Goal: Task Accomplishment & Management: Use online tool/utility

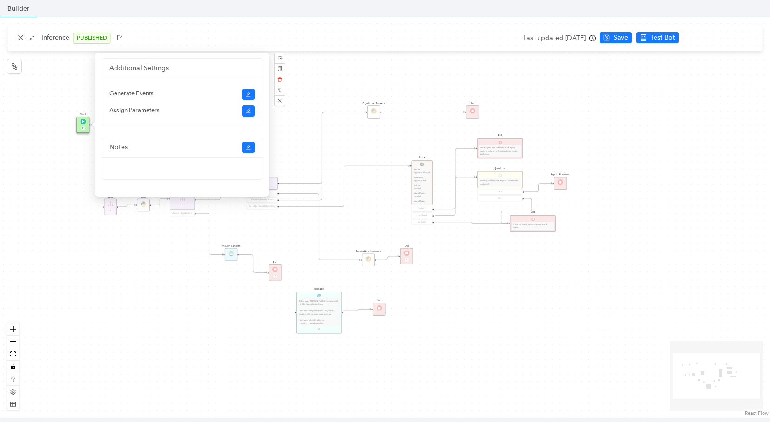
scroll to position [89, 0]
click at [282, 102] on button "button" at bounding box center [279, 100] width 11 height 11
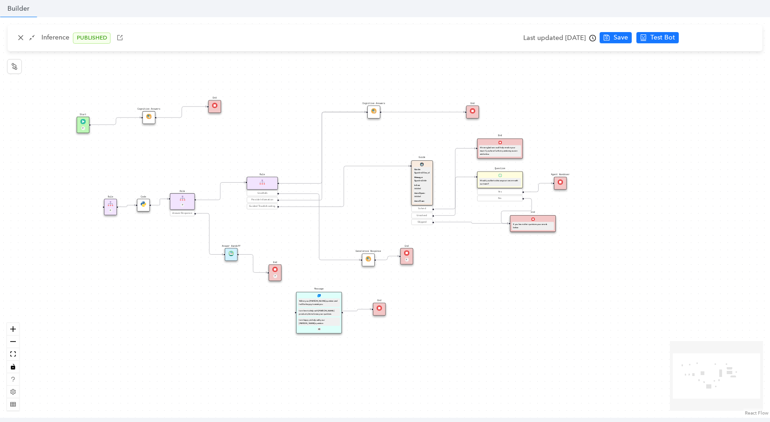
click at [378, 108] on div "Cognitive Answers" at bounding box center [373, 112] width 13 height 13
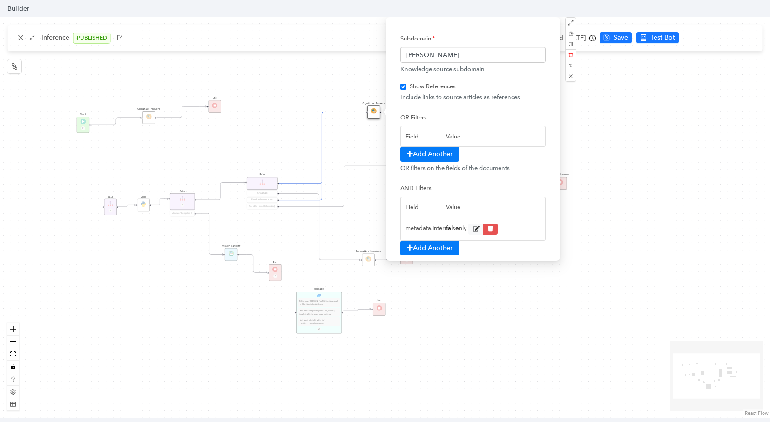
scroll to position [82, 0]
click at [234, 116] on div "Cognitive Answers Start P Rule P Rule Smalltalk Provide Information Guided Trou…" at bounding box center [385, 217] width 770 height 401
checkbox input "true"
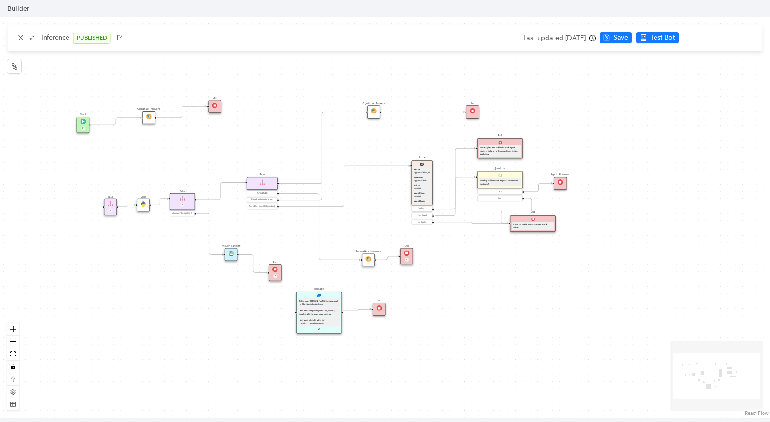
click at [189, 204] on div "P" at bounding box center [182, 205] width 20 height 4
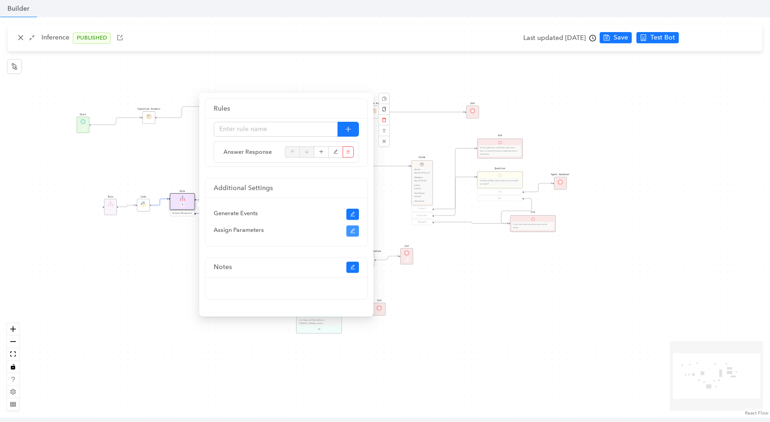
scroll to position [108, 0]
click at [351, 230] on icon "edit" at bounding box center [353, 231] width 6 height 6
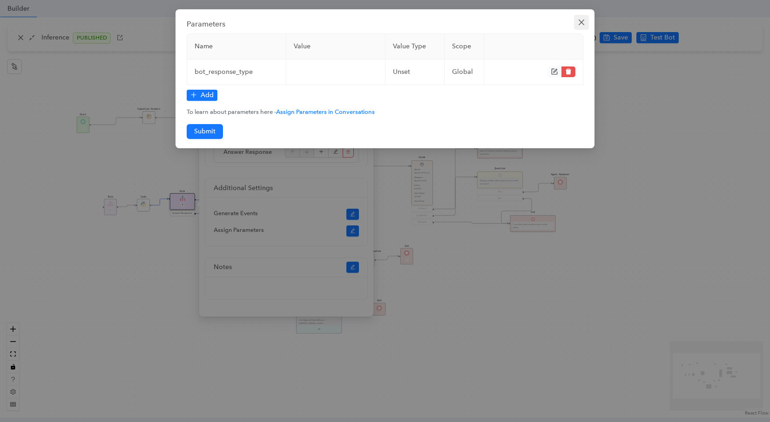
click at [576, 24] on span "Close" at bounding box center [581, 22] width 15 height 7
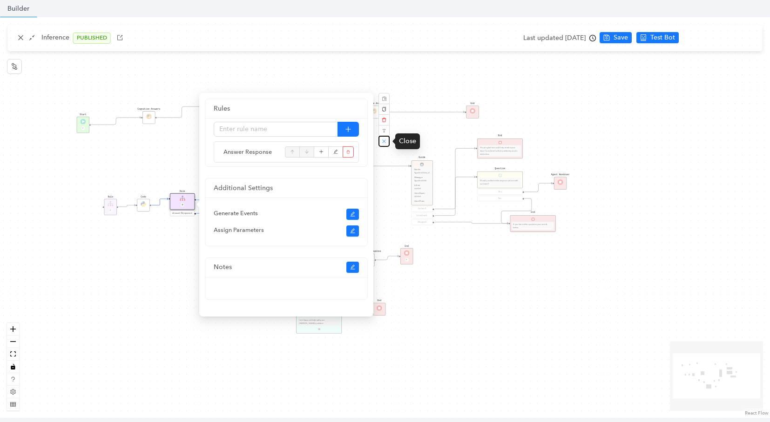
click at [384, 146] on button "button" at bounding box center [383, 141] width 11 height 11
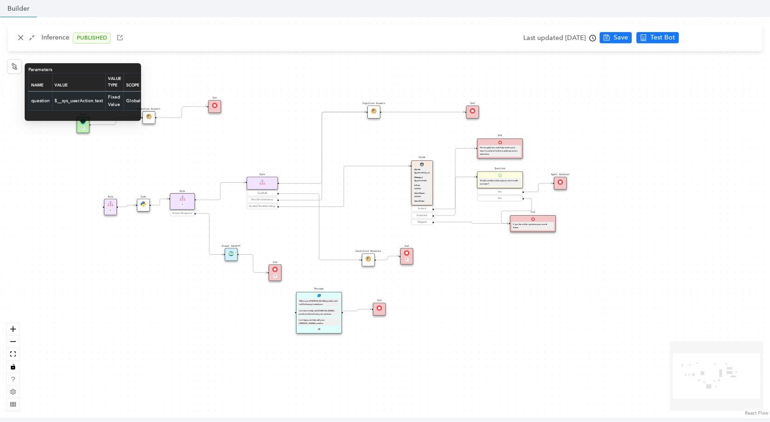
click at [84, 103] on td "$__sys_userAction.text" at bounding box center [79, 100] width 54 height 19
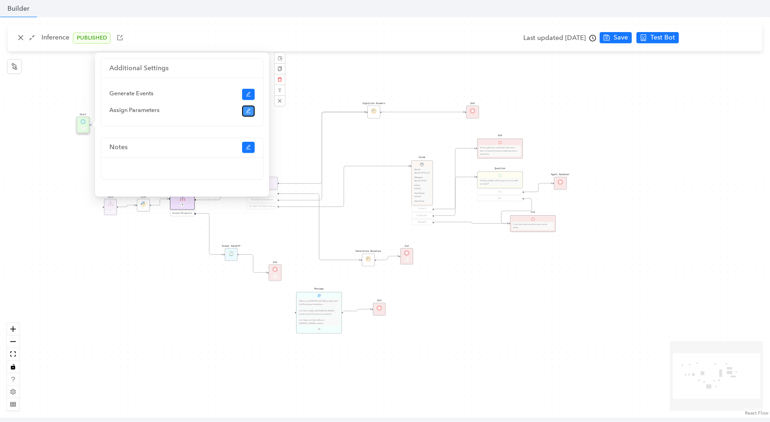
click at [253, 110] on button "button" at bounding box center [248, 111] width 13 height 11
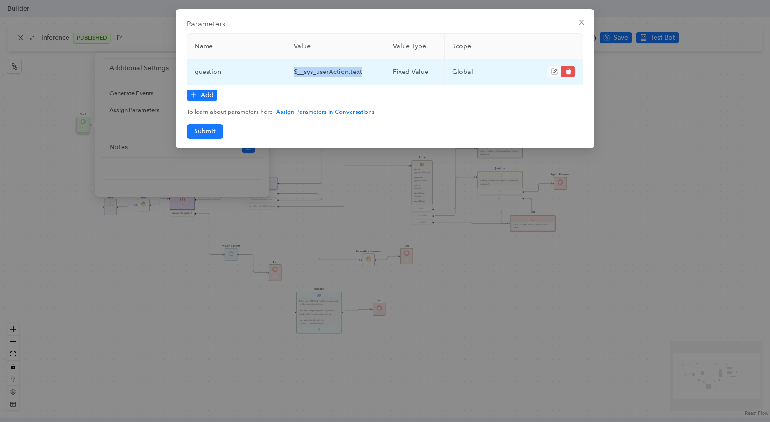
drag, startPoint x: 368, startPoint y: 71, endPoint x: 263, endPoint y: 76, distance: 104.8
click at [271, 73] on tr "question $__sys_userAction.text fixed Value global" at bounding box center [385, 73] width 396 height 26
copy tr "$__sys_userAction.text"
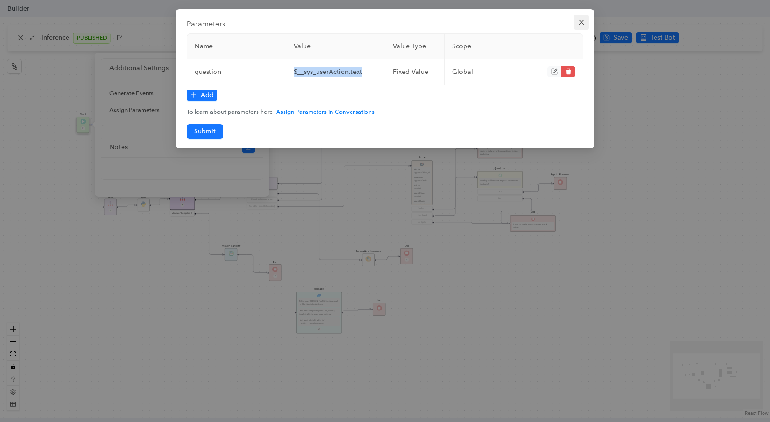
click at [582, 19] on icon "close" at bounding box center [580, 22] width 7 height 7
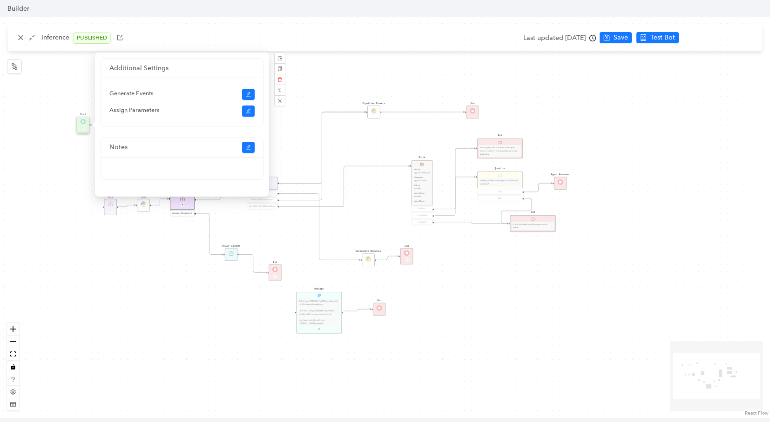
click at [87, 67] on div "Cognitive Answers Start P Rule P Rule Smalltalk Provide Information Guided Trou…" at bounding box center [385, 217] width 770 height 401
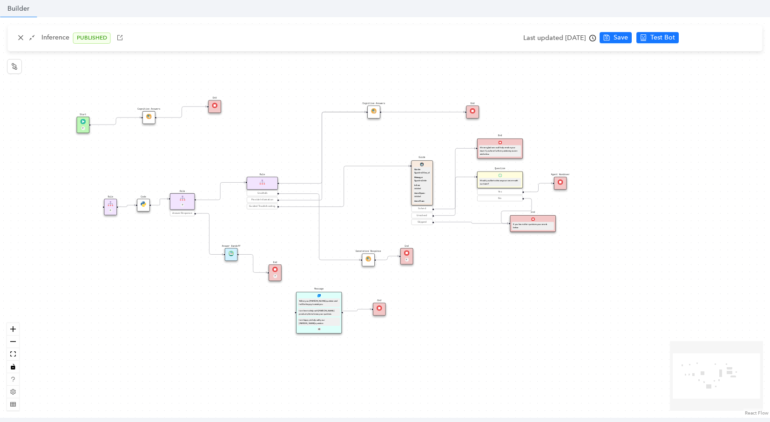
click at [83, 124] on img at bounding box center [83, 122] width 6 height 6
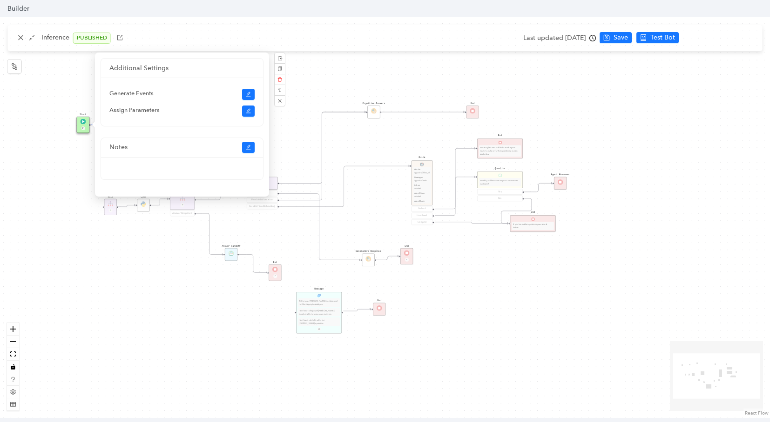
scroll to position [40, 0]
click at [281, 103] on button "button" at bounding box center [279, 100] width 11 height 11
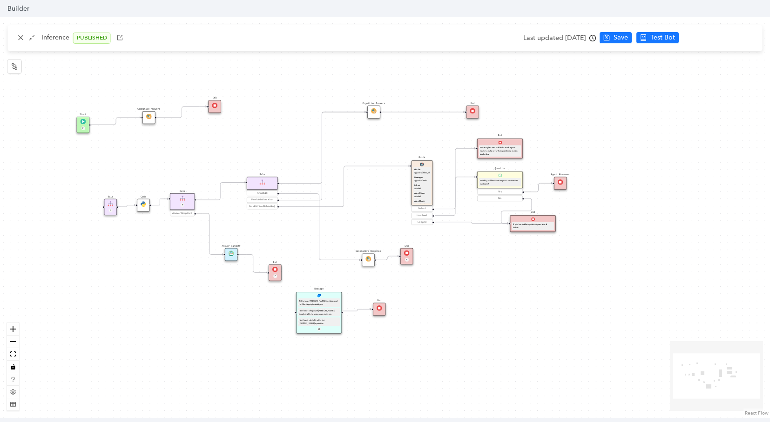
click at [148, 117] on img at bounding box center [149, 117] width 6 height 6
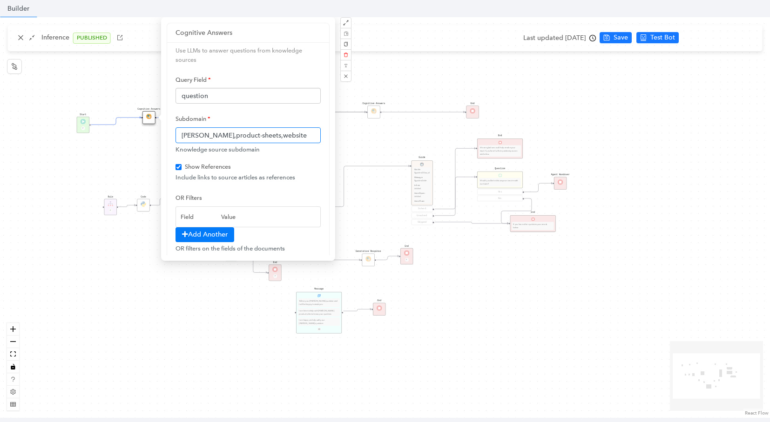
drag, startPoint x: 181, startPoint y: 135, endPoint x: 284, endPoint y: 145, distance: 103.3
click at [284, 145] on div "Subdomain arlo,product-sheets,website Knowledge source subdomain" at bounding box center [247, 132] width 145 height 43
click at [401, 67] on div "Cognitive Answers Start P Rule P Rule Smalltalk Provide Information Guided Trou…" at bounding box center [385, 217] width 770 height 401
checkbox input "true"
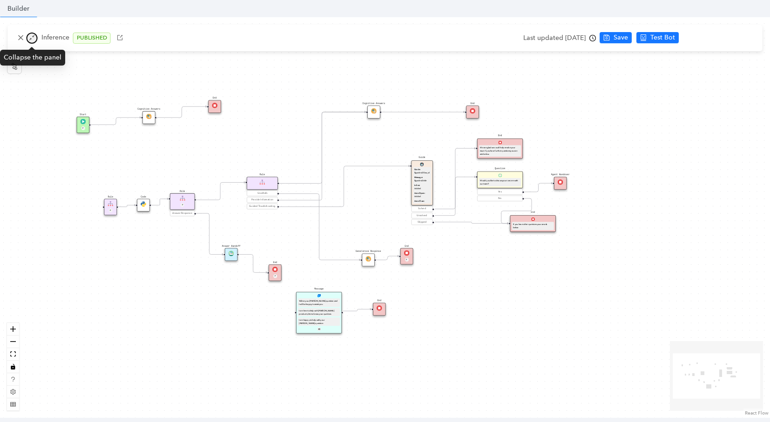
click at [29, 36] on icon "shrink" at bounding box center [32, 37] width 7 height 7
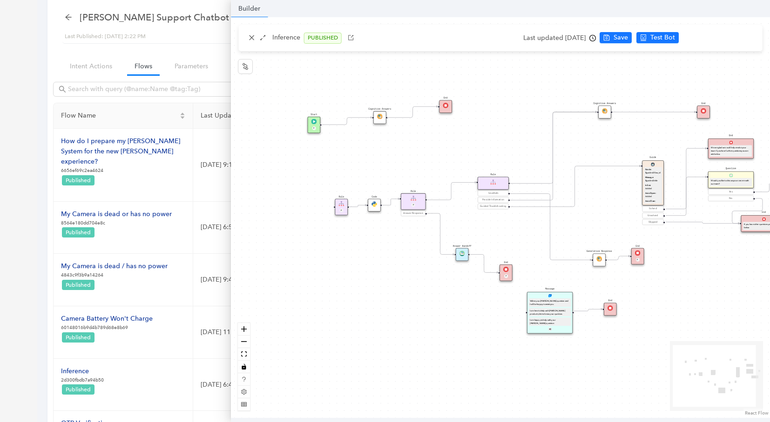
scroll to position [0, 0]
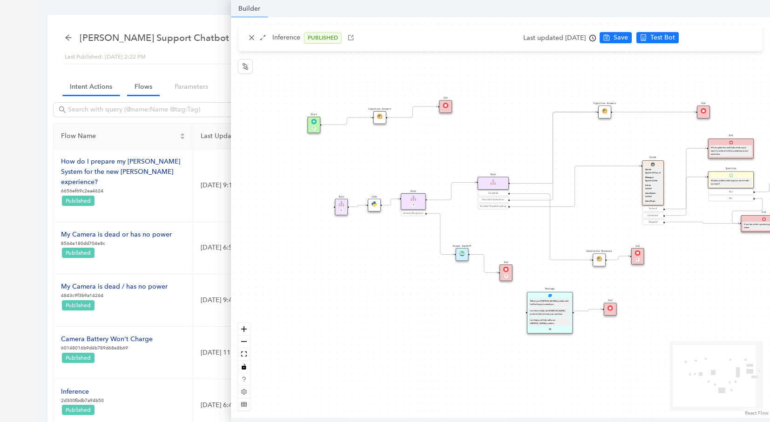
click at [93, 90] on link "Intent Actions" at bounding box center [90, 86] width 57 height 17
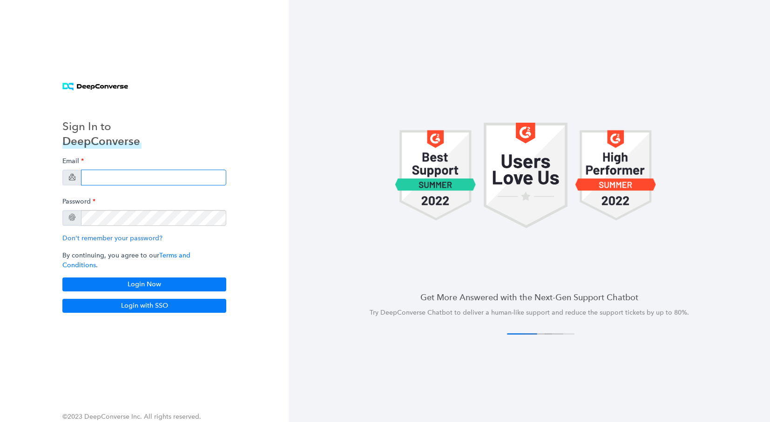
click at [126, 180] on input "email" at bounding box center [153, 178] width 145 height 16
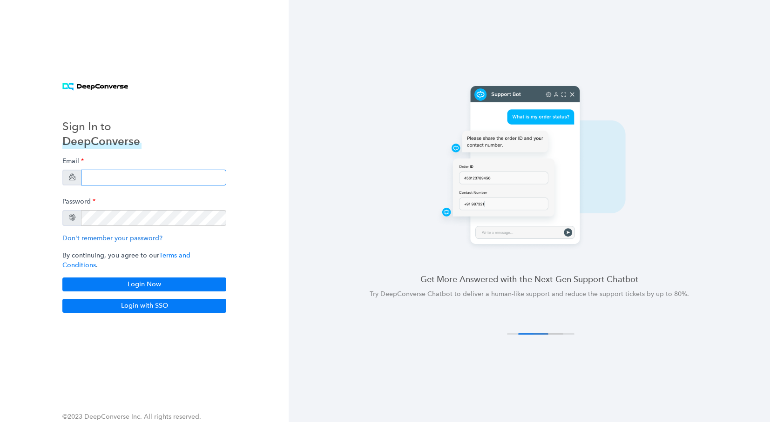
type input "anish+arlo@deepconverse.com"
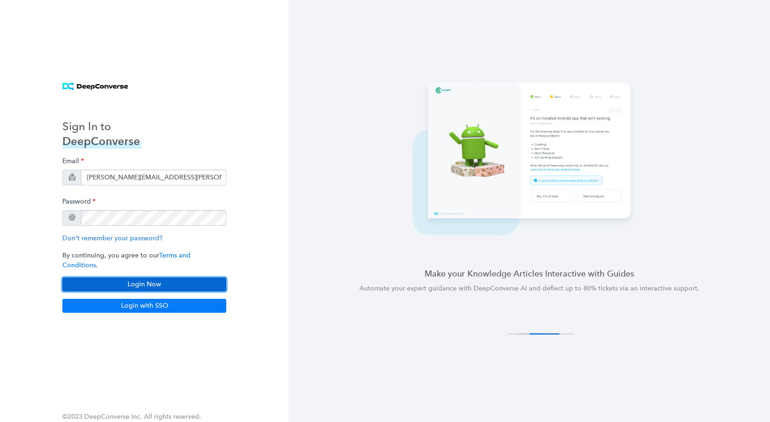
click at [151, 281] on button "Login Now" at bounding box center [144, 285] width 164 height 14
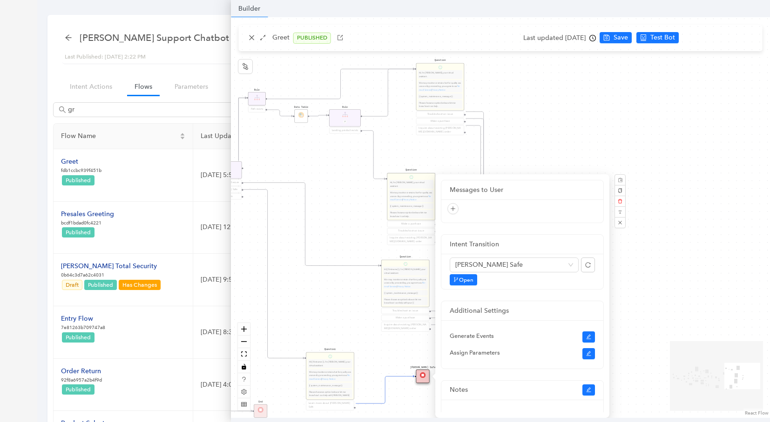
scroll to position [84, 0]
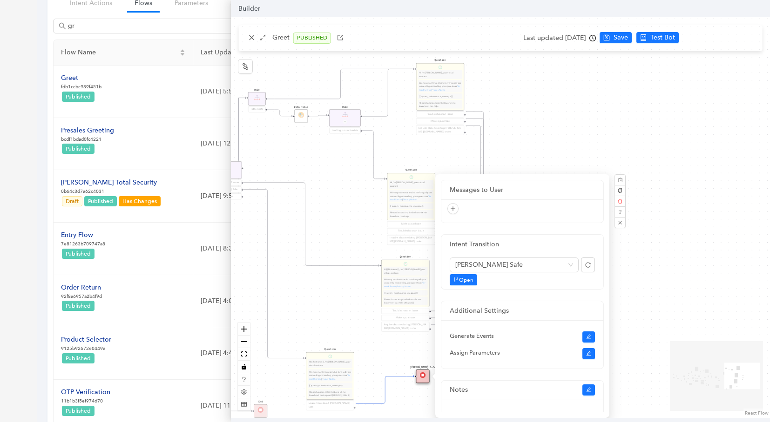
click at [249, 41] on div "End End Handoff To Support Product And Feature Troubleshooting Question Would y…" at bounding box center [500, 217] width 539 height 401
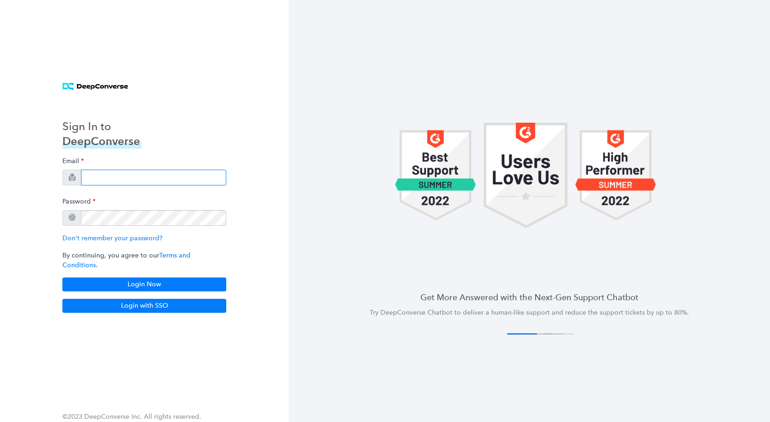
click at [117, 182] on input "email" at bounding box center [153, 178] width 145 height 16
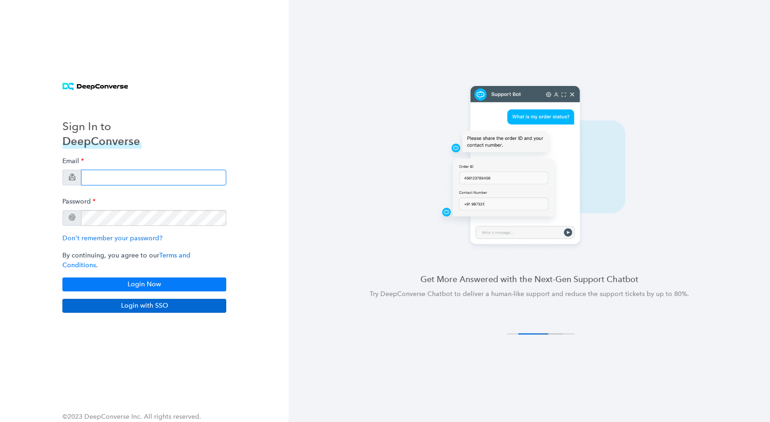
type input "swati+stg5@deepconverse.com"
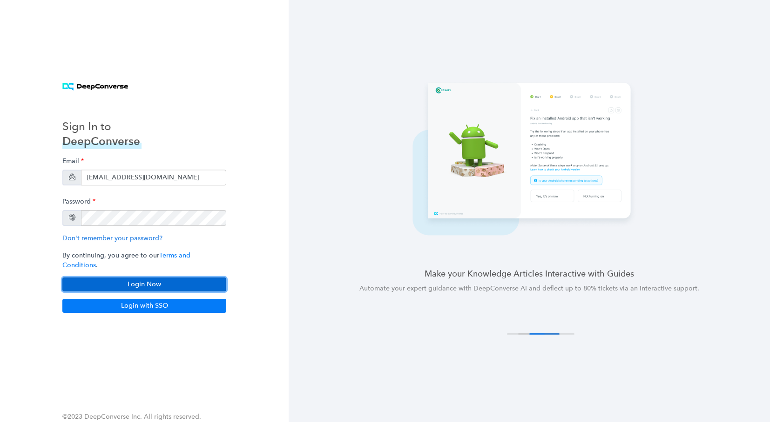
click at [166, 279] on button "Login Now" at bounding box center [144, 285] width 164 height 14
